Goal: Task Accomplishment & Management: Manage account settings

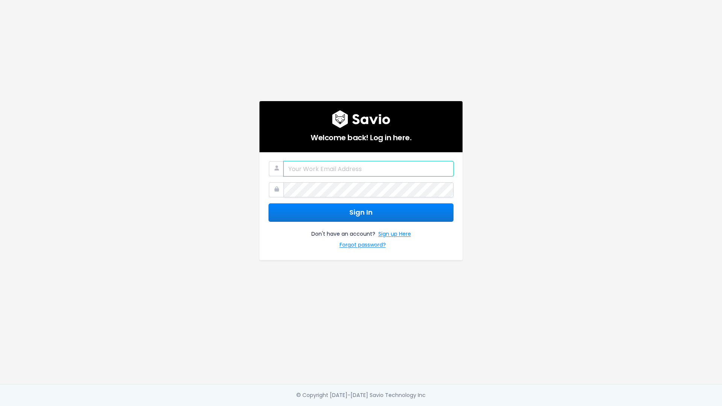
click at [374, 168] on input "email" at bounding box center [368, 168] width 170 height 15
type input "[PERSON_NAME][EMAIL_ADDRESS][PERSON_NAME][DOMAIN_NAME]"
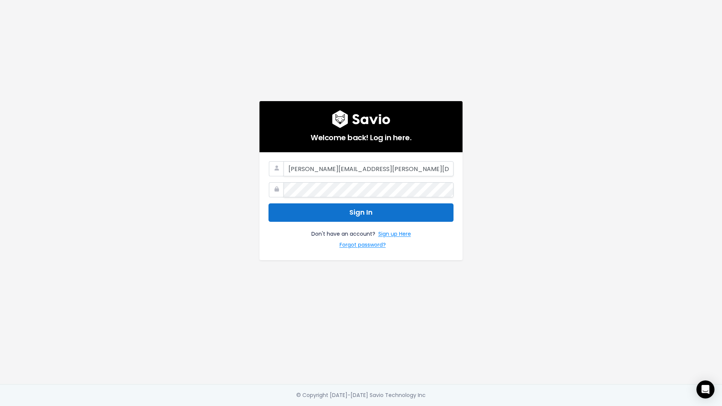
click at [370, 215] on button "Sign In" at bounding box center [360, 212] width 185 height 18
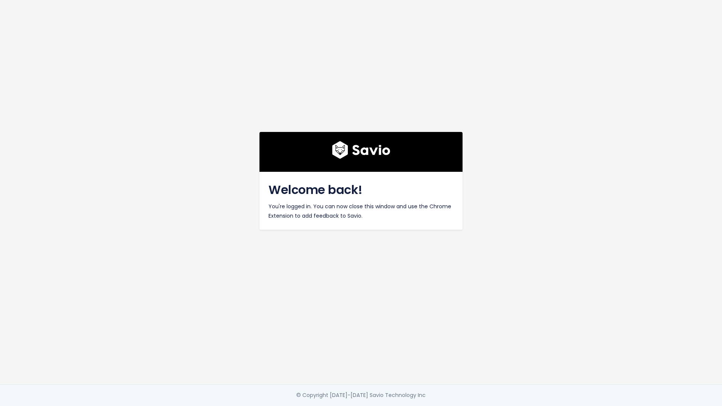
click at [558, 230] on div "Welcome back! You're logged in. You can now close this window and use the Chrom…" at bounding box center [361, 192] width 428 height 384
